Goal: Information Seeking & Learning: Learn about a topic

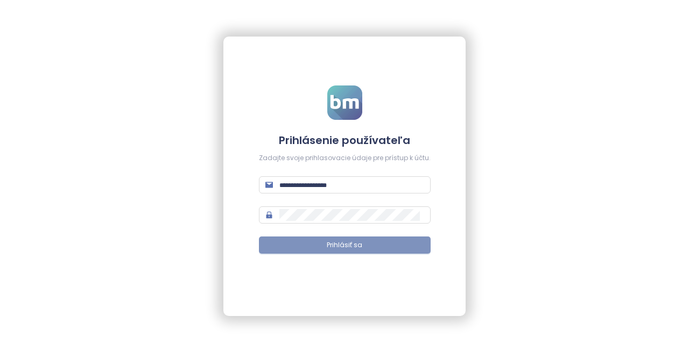
type input "**********"
click at [352, 246] on span "Prihlásiť sa" at bounding box center [345, 246] width 36 height 10
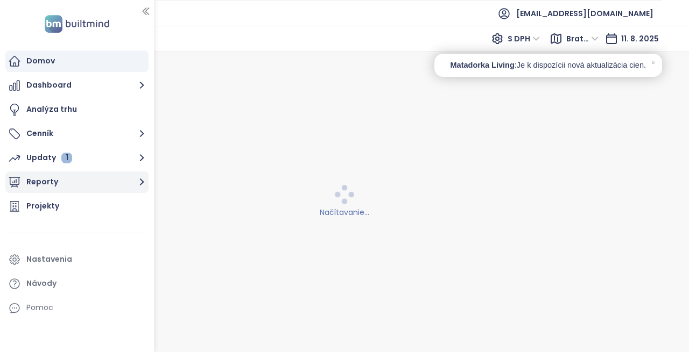
click at [50, 185] on button "Reporty" at bounding box center [76, 183] width 143 height 22
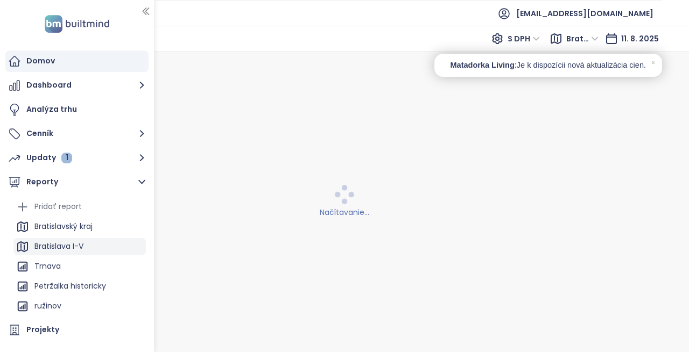
click at [64, 247] on div "Bratislava I-V" at bounding box center [58, 246] width 49 height 13
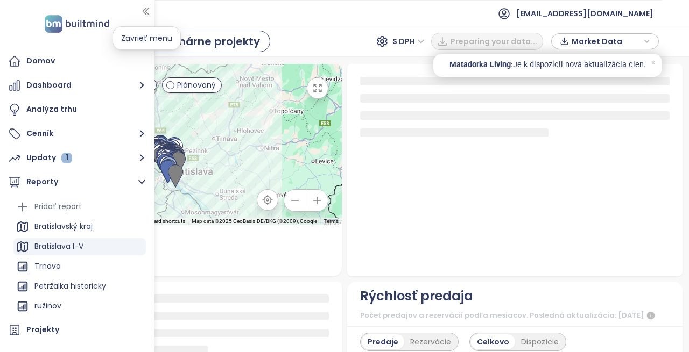
click at [145, 10] on icon "button" at bounding box center [145, 11] width 11 height 11
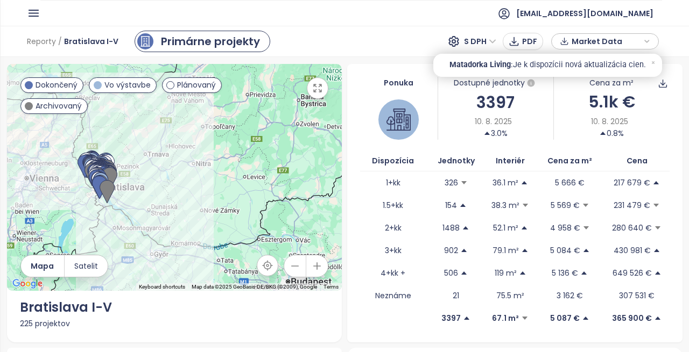
click at [601, 105] on div "5.1k €" at bounding box center [611, 101] width 115 height 25
click at [36, 13] on icon "button" at bounding box center [33, 12] width 13 height 13
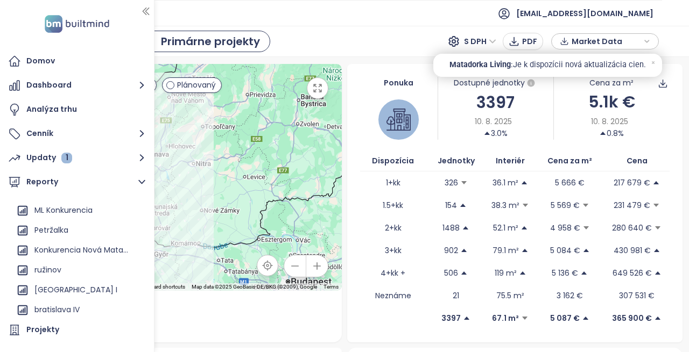
scroll to position [138, 0]
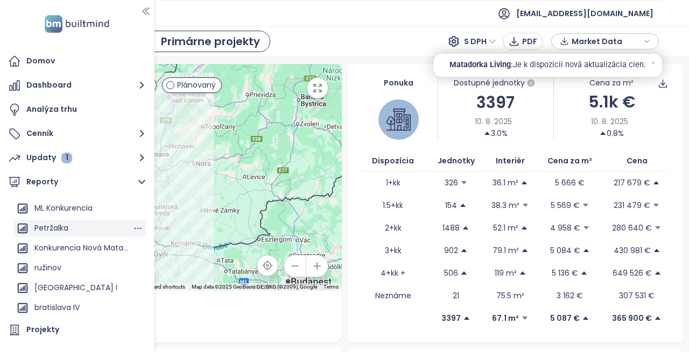
click at [48, 222] on div "Petržalka" at bounding box center [51, 228] width 34 height 13
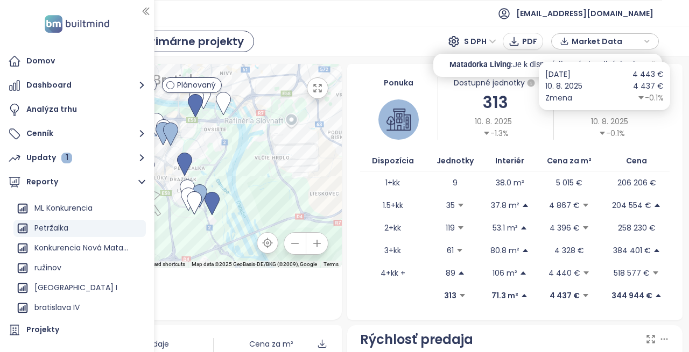
click at [597, 102] on div "4.4k €" at bounding box center [611, 101] width 115 height 25
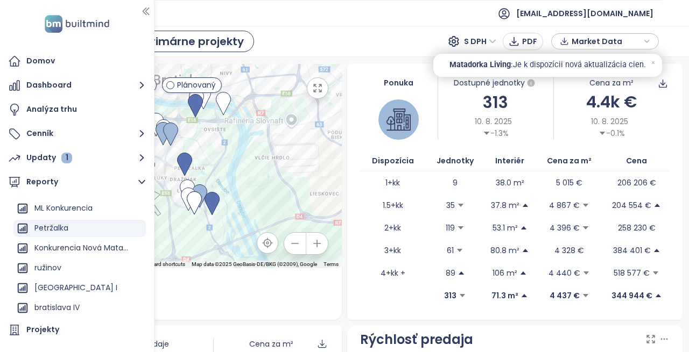
click at [650, 60] on div "Matadorka Living : Je k dispozícii nová aktualizácia cien." at bounding box center [547, 65] width 229 height 23
click at [597, 101] on div "4.4k €" at bounding box center [611, 101] width 115 height 25
click at [624, 109] on div "4.4k €" at bounding box center [611, 101] width 115 height 25
click at [654, 60] on icon at bounding box center [653, 62] width 7 height 7
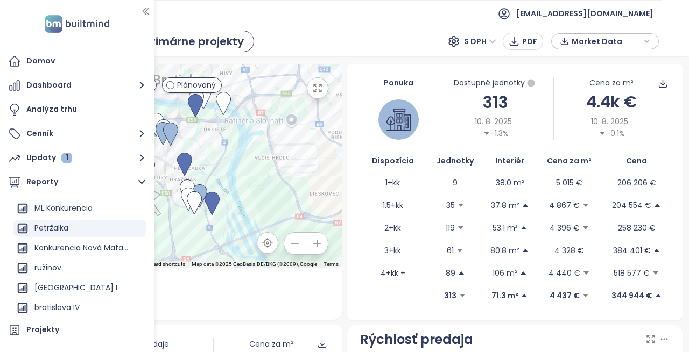
scroll to position [108, 0]
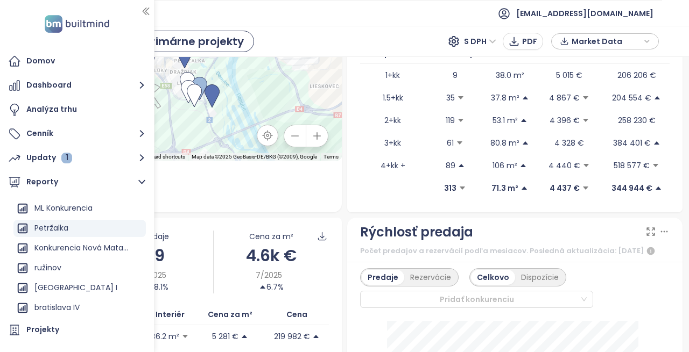
click at [149, 6] on icon "button" at bounding box center [145, 11] width 11 height 11
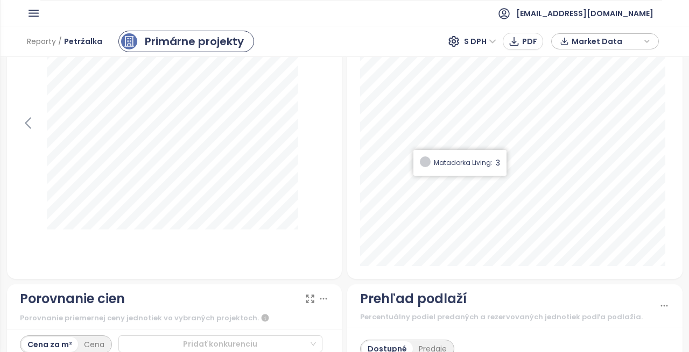
scroll to position [1292, 0]
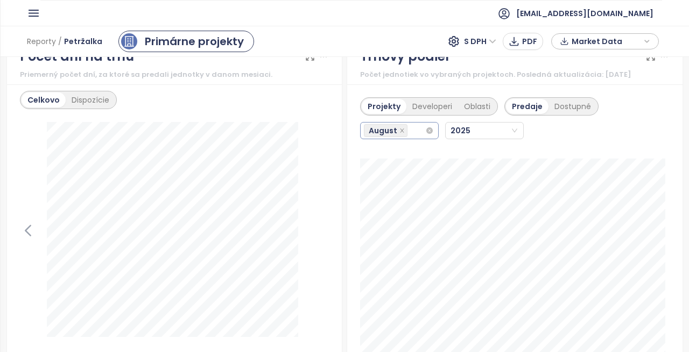
click at [428, 139] on div "August" at bounding box center [399, 130] width 79 height 17
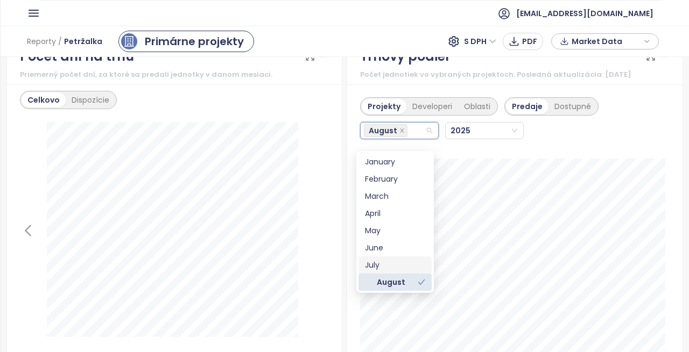
click at [405, 263] on div "July" at bounding box center [395, 265] width 60 height 12
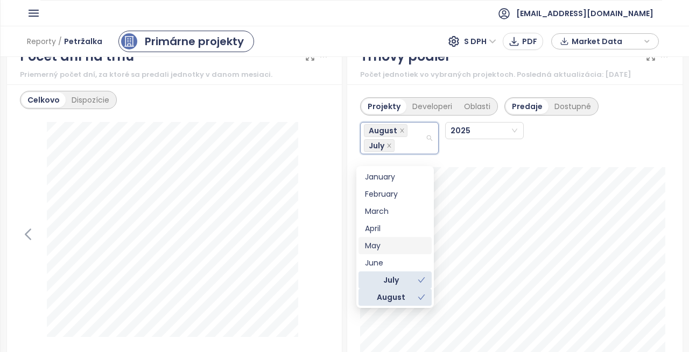
click at [509, 154] on div "August [DATE]" at bounding box center [479, 135] width 238 height 39
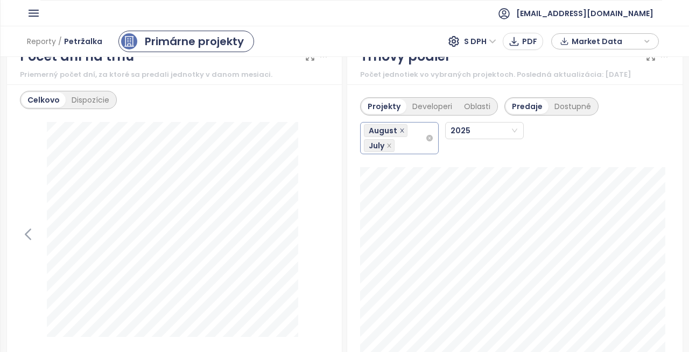
click at [399, 133] on icon "close" at bounding box center [401, 130] width 5 height 5
click at [386, 133] on icon "close" at bounding box center [388, 130] width 5 height 5
click at [401, 164] on div "Projekty Developeri Oblasti Predaje Dostupné [DATE] Matadorka Living: 11" at bounding box center [514, 235] width 335 height 302
click at [386, 133] on icon "close" at bounding box center [388, 130] width 5 height 5
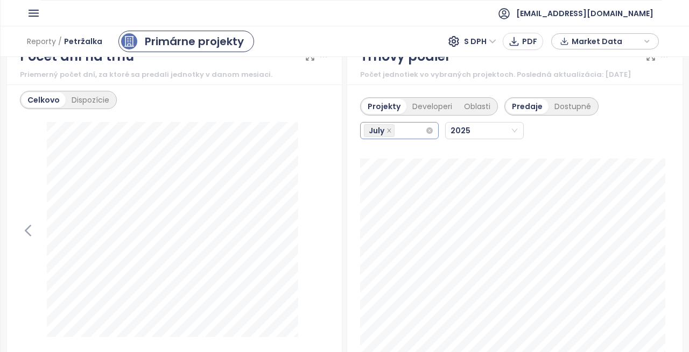
click at [382, 137] on span "July" at bounding box center [379, 130] width 31 height 13
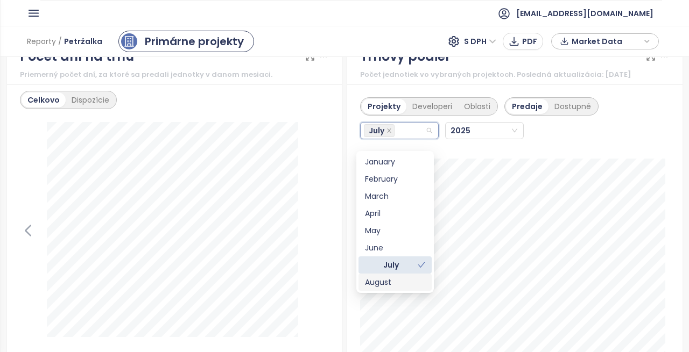
click at [400, 284] on div "August" at bounding box center [395, 283] width 60 height 12
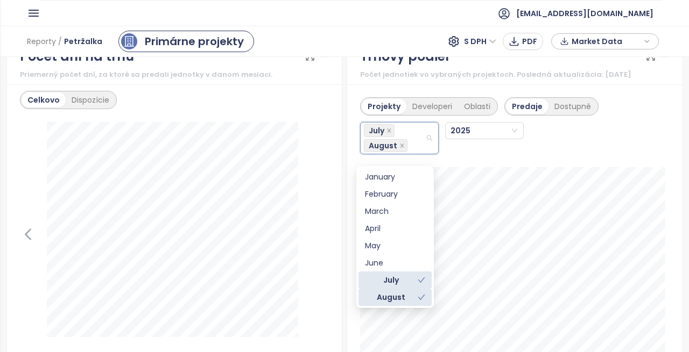
click at [419, 275] on span at bounding box center [422, 280] width 8 height 12
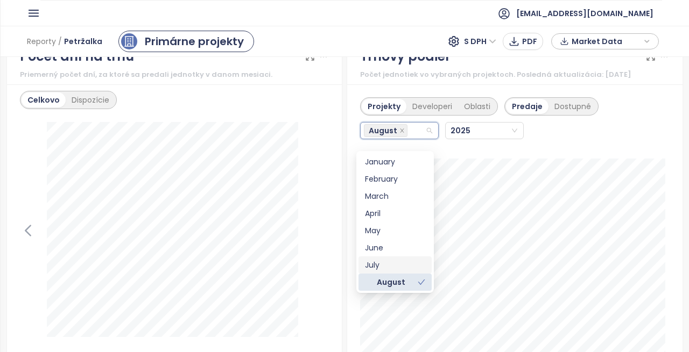
click at [484, 146] on div "[DATE]" at bounding box center [479, 131] width 238 height 30
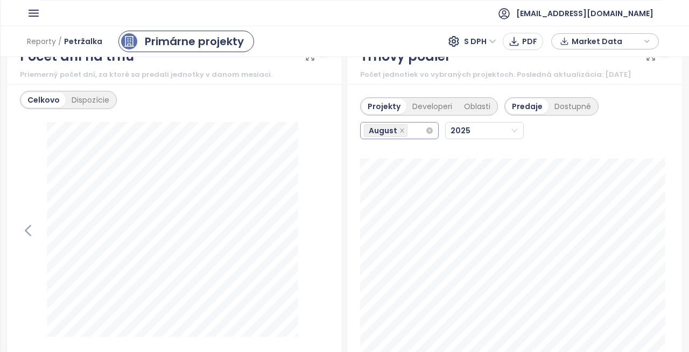
click at [425, 139] on div "August" at bounding box center [399, 130] width 79 height 17
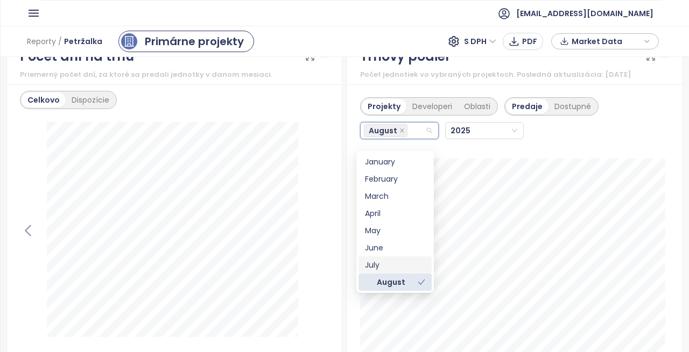
click at [375, 266] on div "July" at bounding box center [395, 265] width 60 height 12
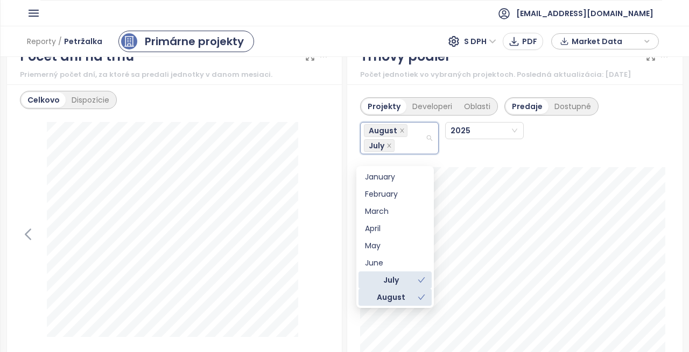
click at [419, 294] on icon "check" at bounding box center [422, 298] width 8 height 8
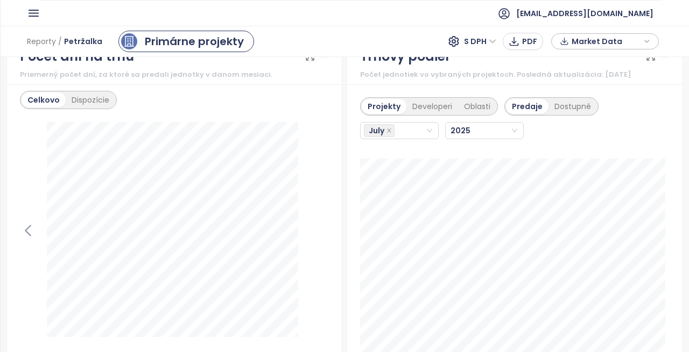
click at [626, 166] on div "Projekty Developeri Oblasti Predaje Dostupné [DATE] Topoľčianska: 7" at bounding box center [514, 235] width 335 height 302
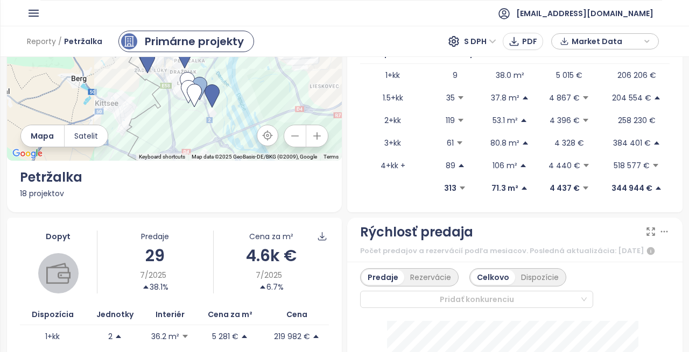
scroll to position [215, 0]
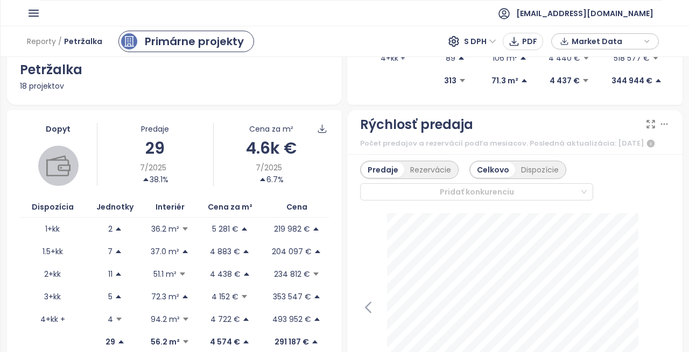
click at [165, 143] on div "29" at bounding box center [154, 148] width 115 height 25
click at [146, 138] on div "29" at bounding box center [154, 148] width 115 height 25
click at [152, 137] on div "29" at bounding box center [154, 148] width 115 height 25
click at [159, 157] on div "29" at bounding box center [154, 148] width 115 height 25
click at [150, 150] on div "29" at bounding box center [154, 148] width 115 height 25
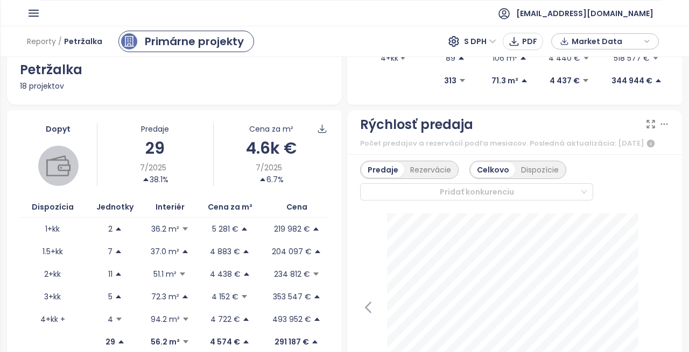
click at [149, 125] on div "Predaje" at bounding box center [154, 129] width 115 height 12
click at [149, 158] on div "29" at bounding box center [154, 148] width 115 height 25
click at [148, 179] on div "38.1%" at bounding box center [155, 180] width 26 height 12
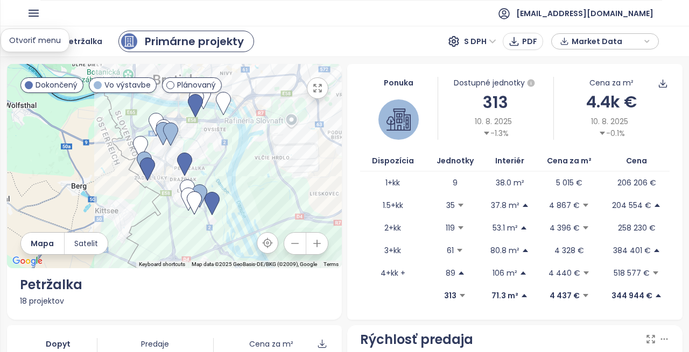
click at [39, 14] on icon "button" at bounding box center [33, 12] width 13 height 13
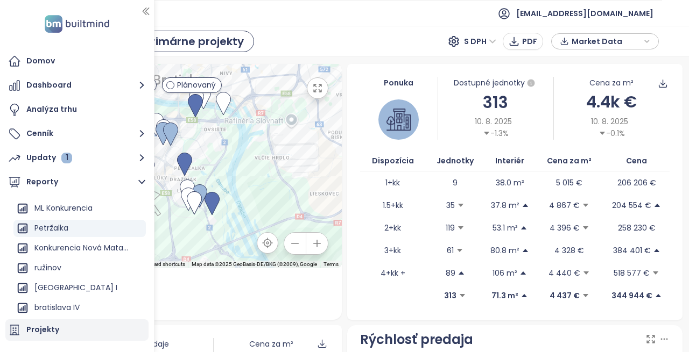
click at [45, 328] on div "Projekty" at bounding box center [42, 329] width 33 height 13
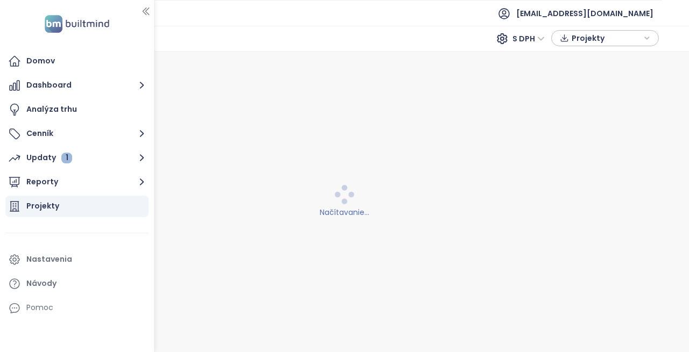
click at [81, 209] on div "Projekty" at bounding box center [76, 207] width 143 height 22
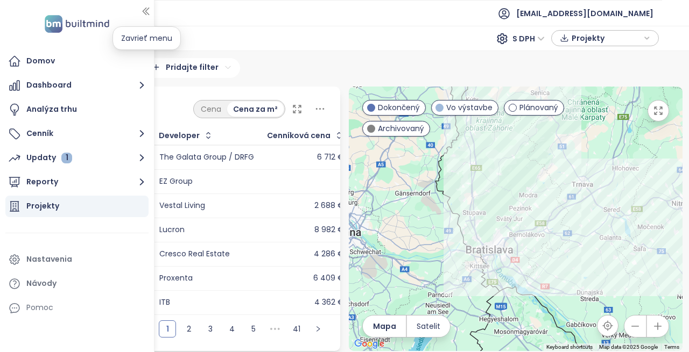
click at [145, 12] on icon "button" at bounding box center [145, 11] width 11 height 11
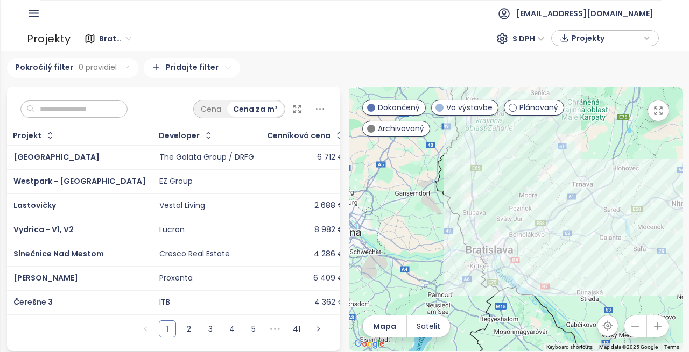
click at [49, 107] on input "text" at bounding box center [77, 109] width 87 height 16
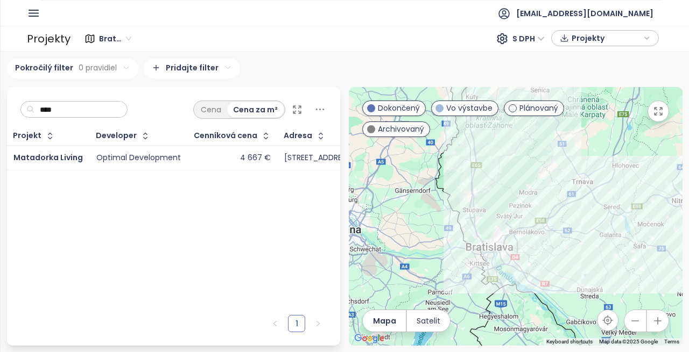
type input "****"
click at [105, 161] on div "Optimal Development" at bounding box center [138, 158] width 84 height 10
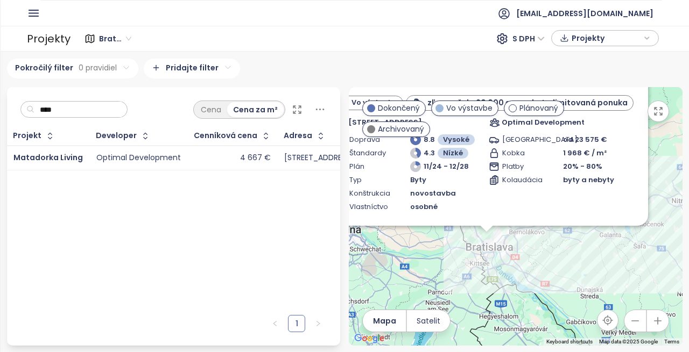
click at [105, 160] on div "Optimal Development" at bounding box center [138, 158] width 84 height 10
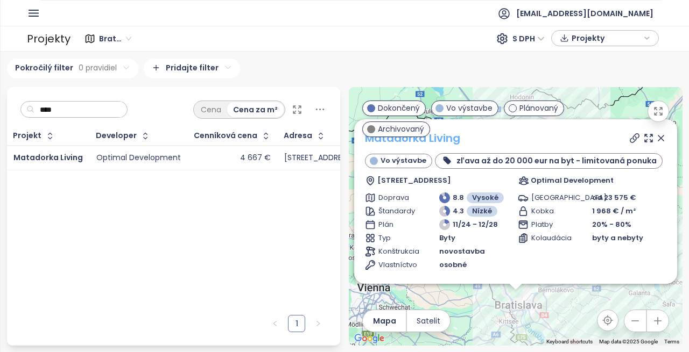
click at [446, 131] on link "Matadorka Living" at bounding box center [412, 138] width 95 height 15
click at [40, 8] on ul "[EMAIL_ADDRESS][DOMAIN_NAME]" at bounding box center [351, 13] width 622 height 26
click at [39, 8] on icon "button" at bounding box center [33, 12] width 13 height 13
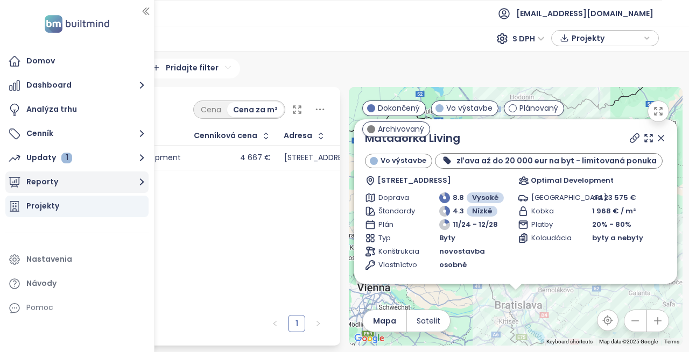
click at [57, 178] on button "Reporty" at bounding box center [76, 183] width 143 height 22
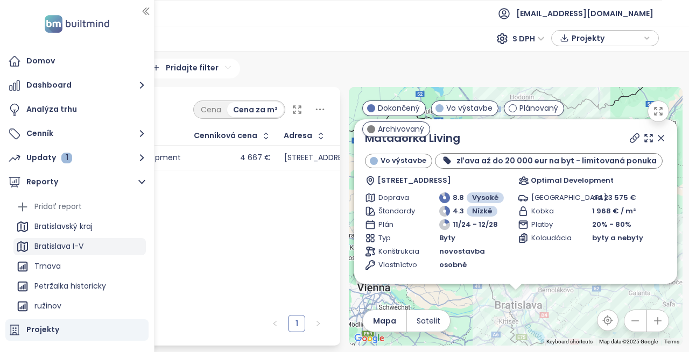
click at [68, 253] on div "Bratislava I-V" at bounding box center [58, 246] width 49 height 13
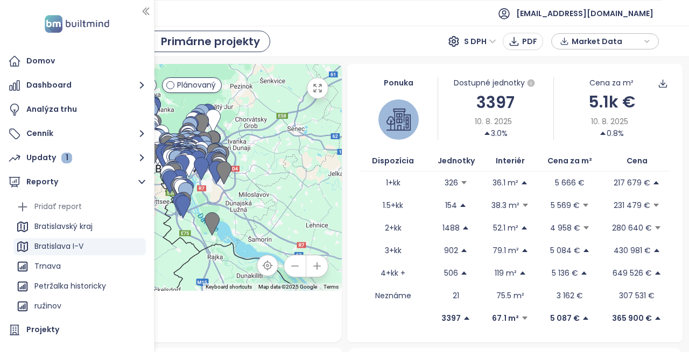
click at [588, 104] on div "5.1k €" at bounding box center [611, 101] width 115 height 25
click at [596, 85] on div "Cena za m²" at bounding box center [611, 83] width 44 height 12
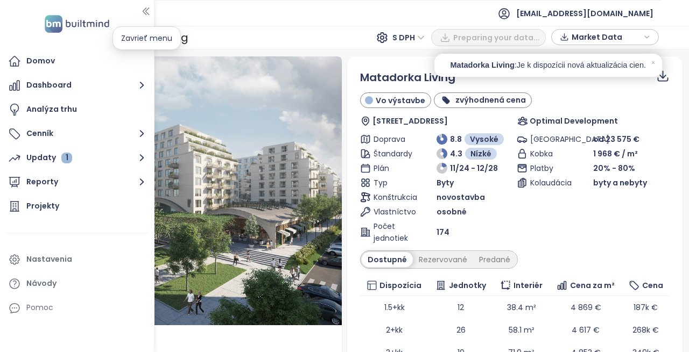
click at [143, 13] on icon "button" at bounding box center [145, 11] width 11 height 11
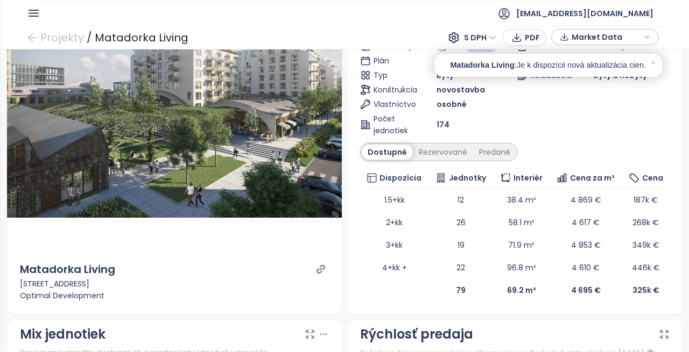
scroll to position [108, 0]
